Goal: Task Accomplishment & Management: Manage account settings

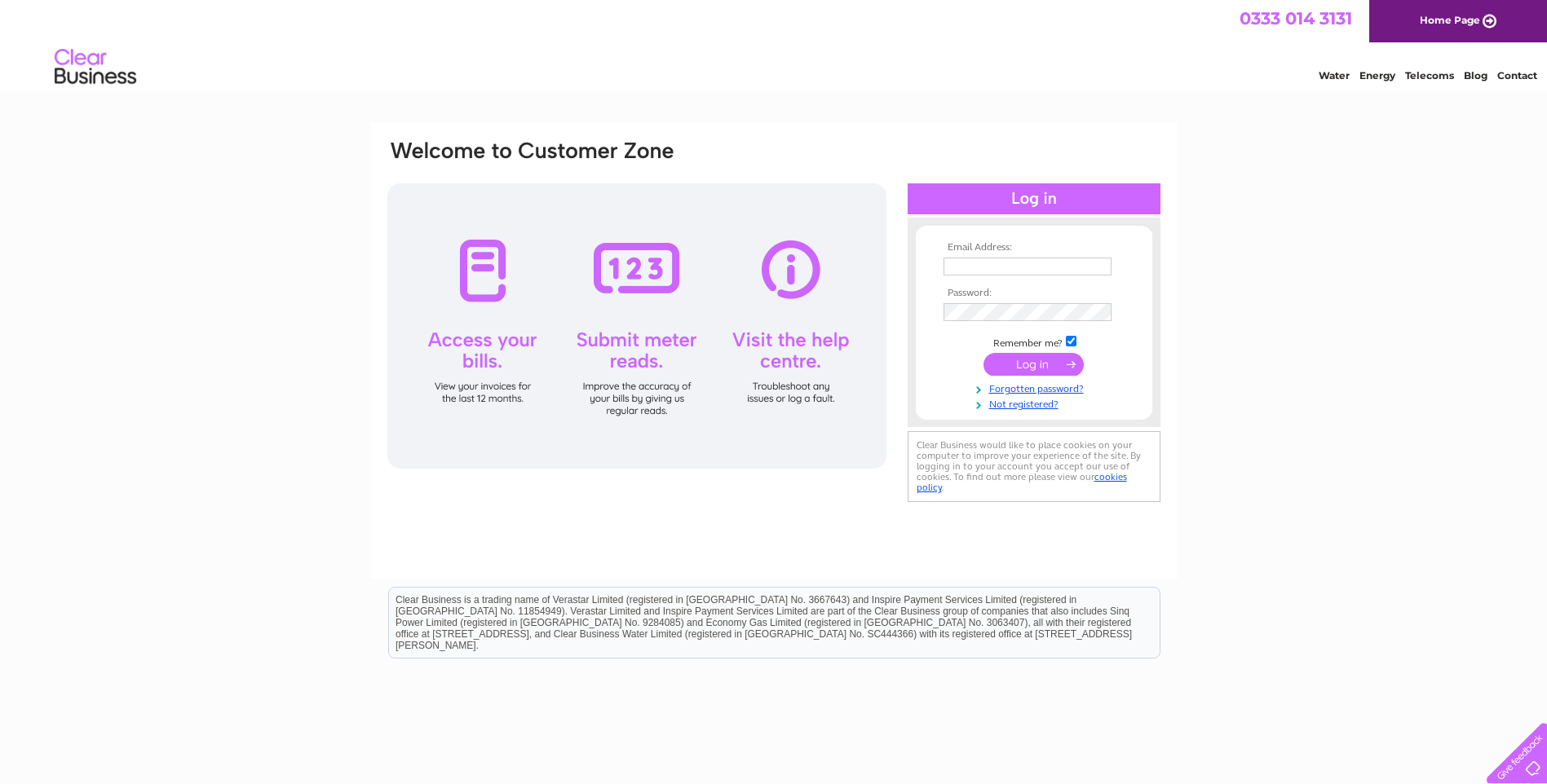
type input "eleanor.grafton@broadleysvets.co.uk"
click at [1032, 358] on input "submit" at bounding box center [1033, 364] width 100 height 23
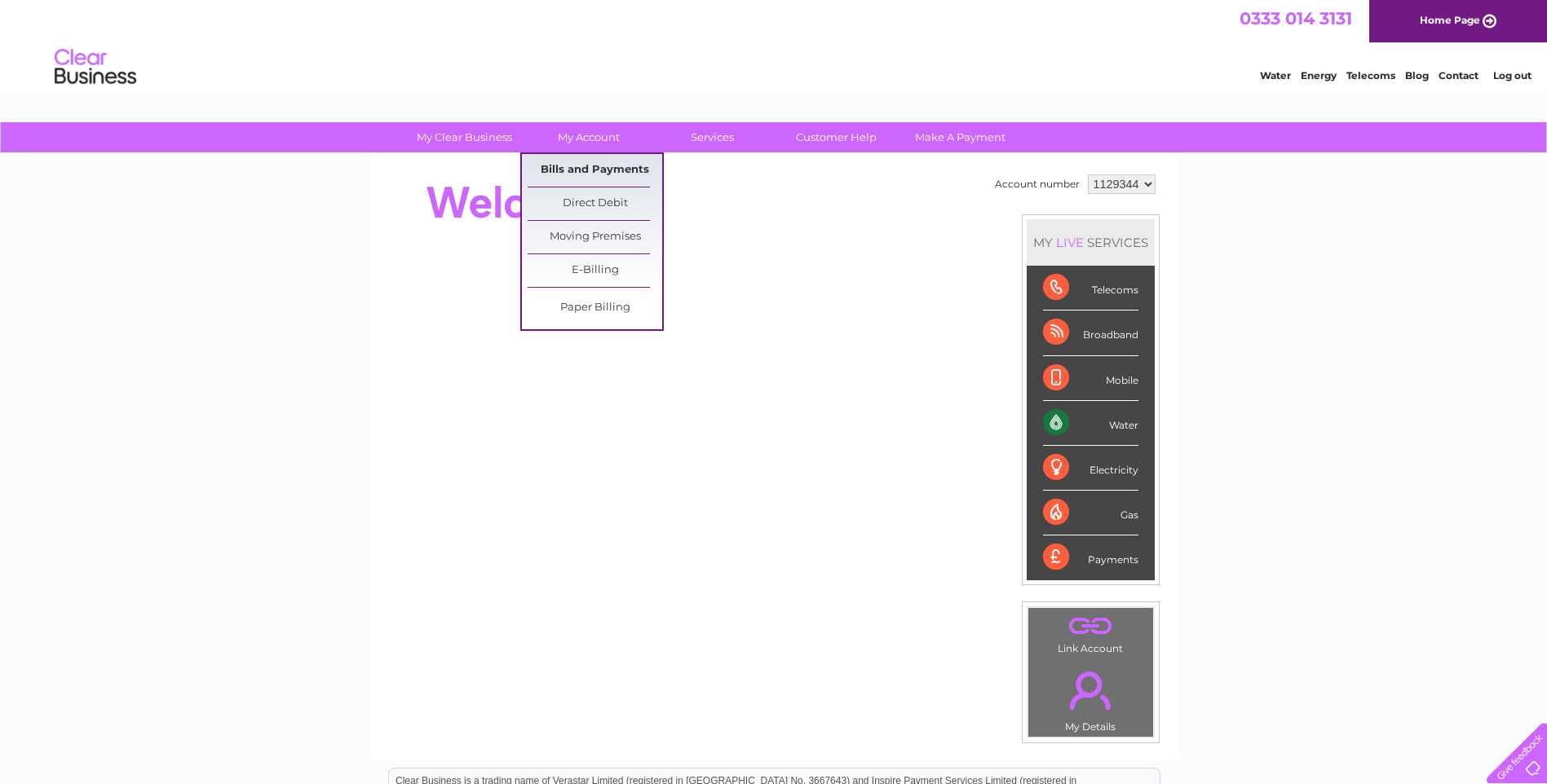
click at [603, 166] on link "Bills and Payments" at bounding box center [595, 170] width 134 height 33
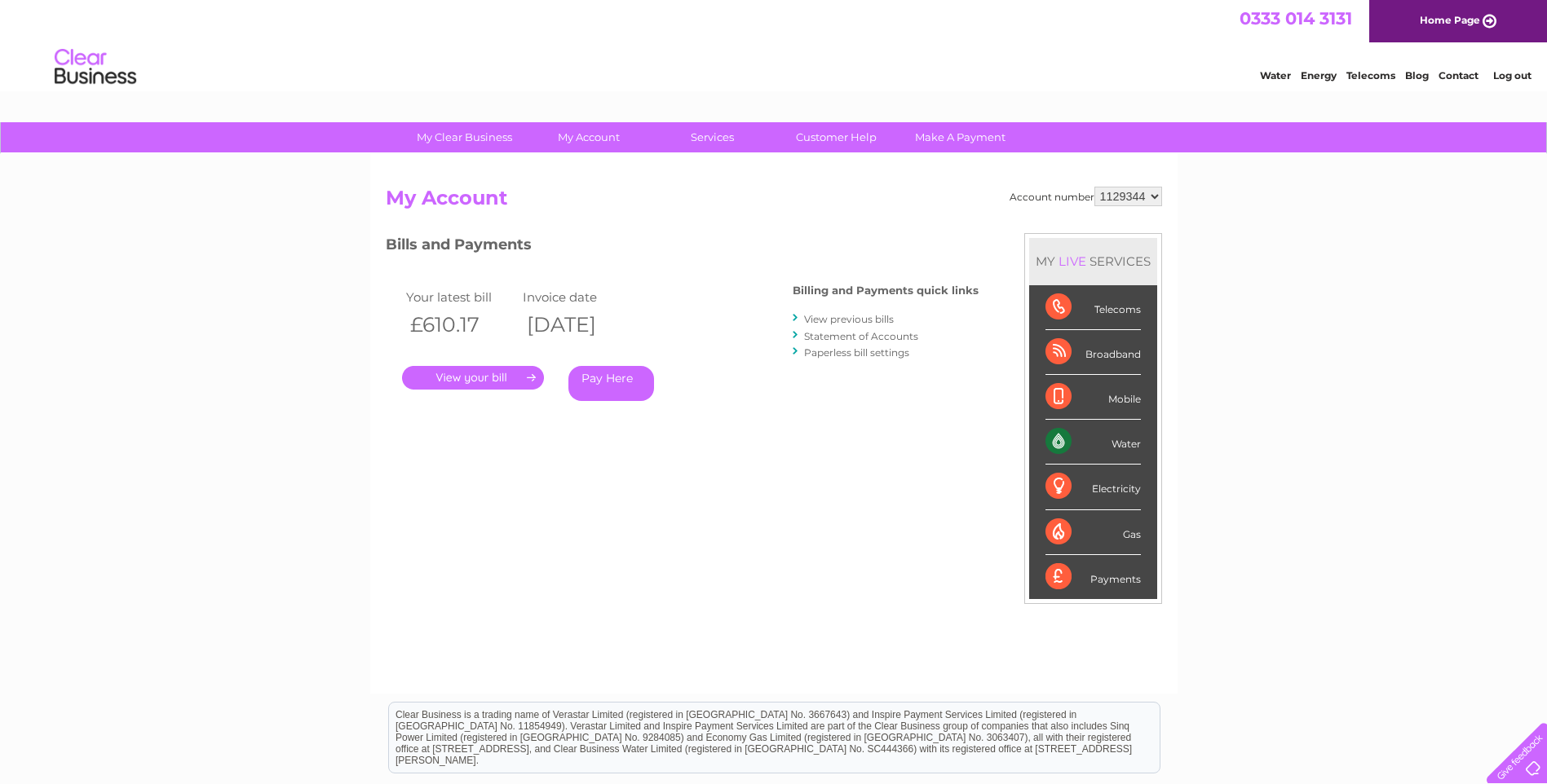
click at [475, 376] on link "." at bounding box center [473, 378] width 142 height 24
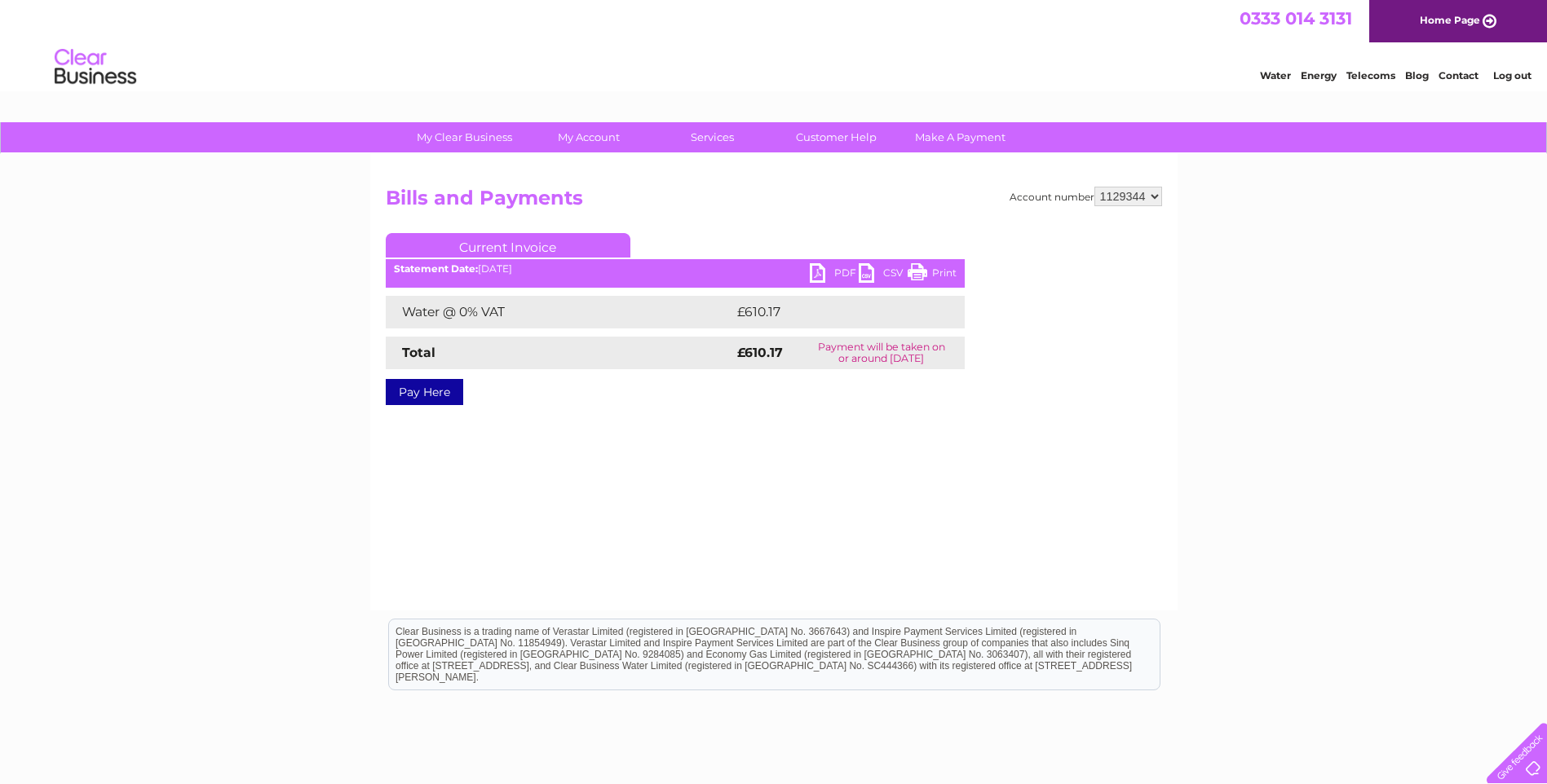
click at [824, 273] on link "PDF" at bounding box center [834, 275] width 49 height 24
